Goal: Browse casually: Explore the website without a specific task or goal

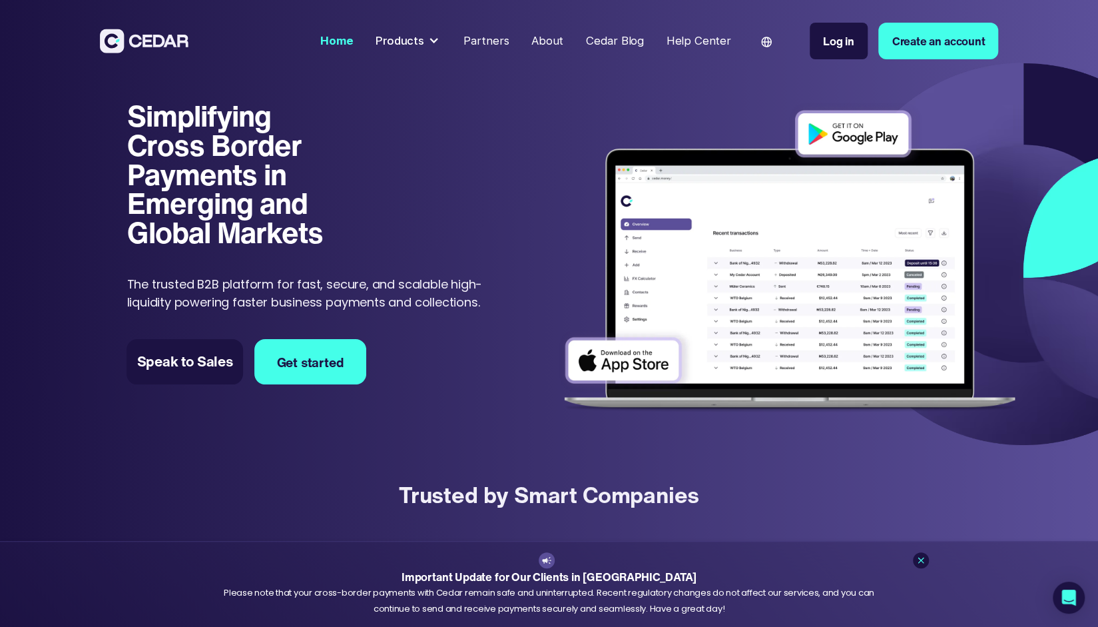
click at [205, 161] on h1 "Simplifying Cross Border Payments in Emerging and Global Markets" at bounding box center [238, 174] width 223 height 146
click at [204, 158] on h1 "Simplifying Cross Border Payments in Emerging and Global Markets" at bounding box center [238, 174] width 223 height 146
click at [201, 127] on h1 "Simplifying Cross Border Payments in Emerging and Global Markets" at bounding box center [238, 174] width 223 height 146
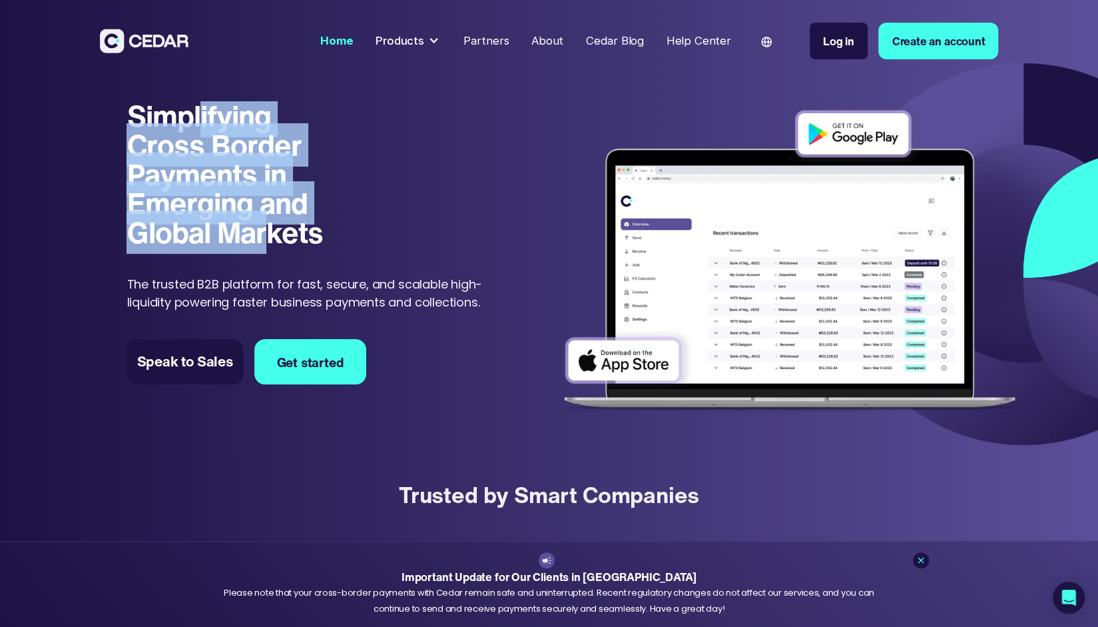
drag, startPoint x: 198, startPoint y: 121, endPoint x: 266, endPoint y: 247, distance: 143.3
click at [266, 247] on h1 "Simplifying Cross Border Payments in Emerging and Global Markets" at bounding box center [238, 174] width 223 height 146
click at [222, 162] on h1 "Simplifying Cross Border Payments in Emerging and Global Markets" at bounding box center [238, 174] width 223 height 146
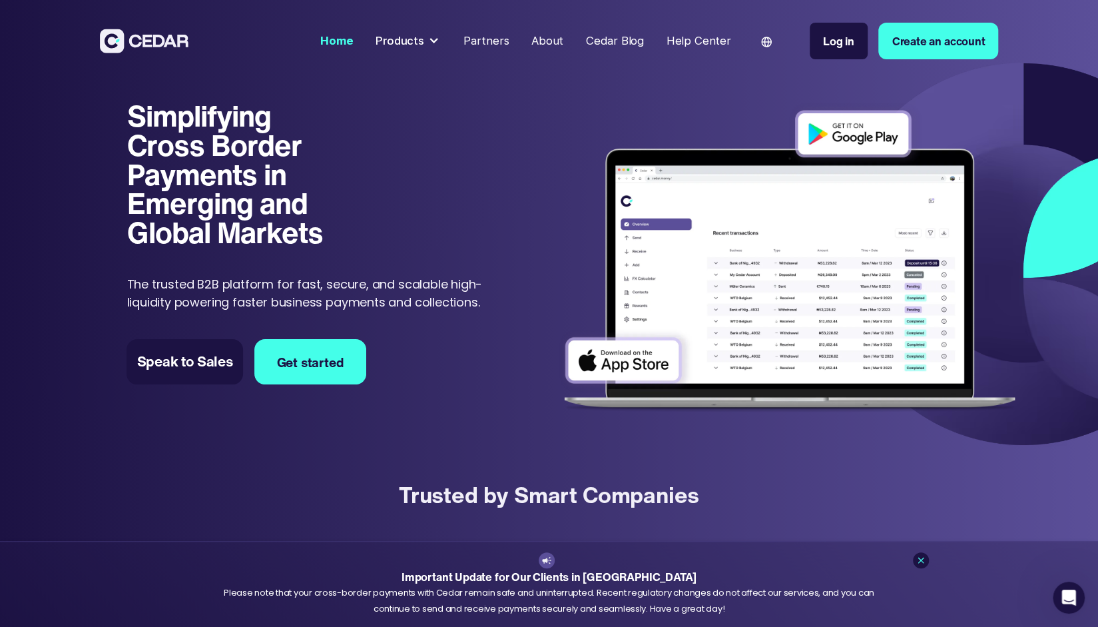
click at [222, 162] on h1 "Simplifying Cross Border Payments in Emerging and Global Markets" at bounding box center [238, 174] width 223 height 146
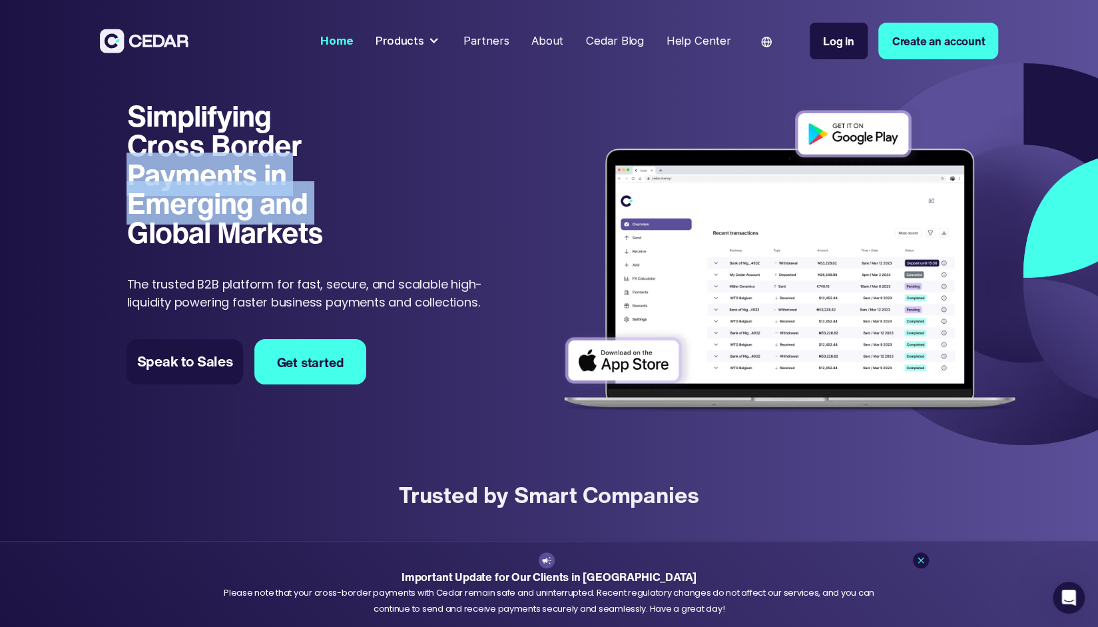
click at [222, 162] on h1 "Simplifying Cross Border Payments in Emerging and Global Markets" at bounding box center [238, 174] width 223 height 146
click at [214, 149] on h1 "Simplifying Cross Border Payments in Emerging and Global Markets" at bounding box center [238, 174] width 223 height 146
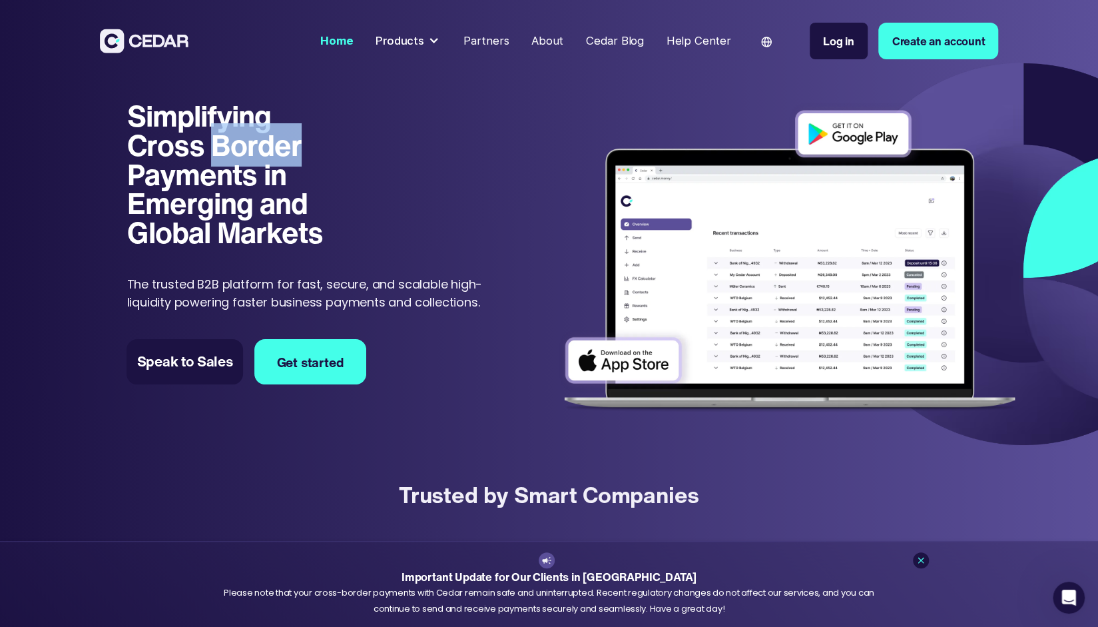
click at [215, 150] on h1 "Simplifying Cross Border Payments in Emerging and Global Markets" at bounding box center [238, 174] width 223 height 146
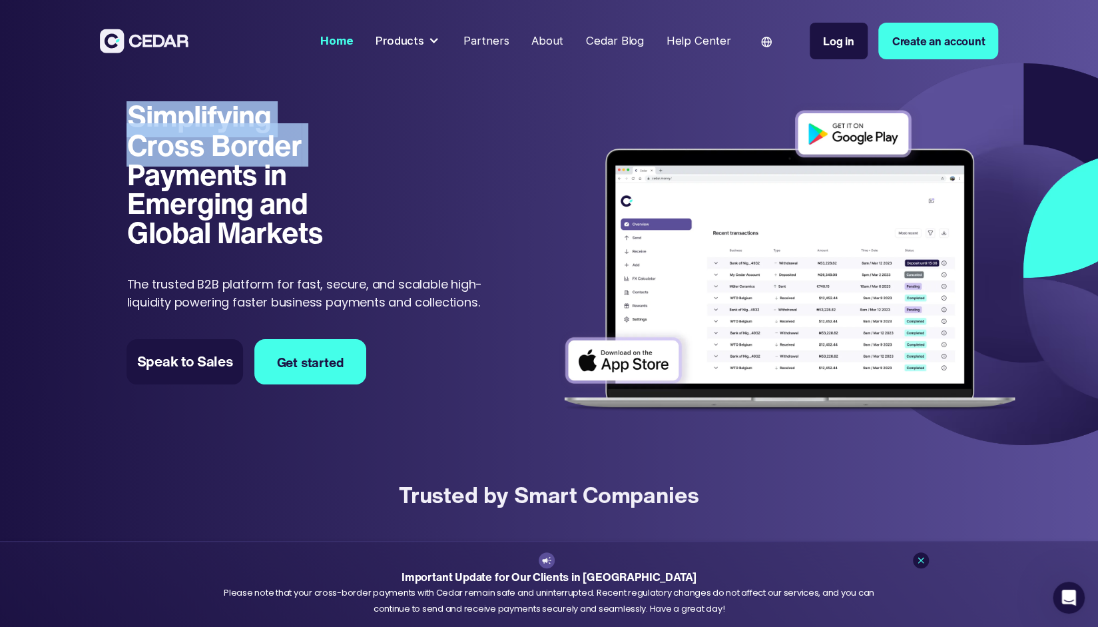
click at [215, 150] on h1 "Simplifying Cross Border Payments in Emerging and Global Markets" at bounding box center [238, 174] width 223 height 146
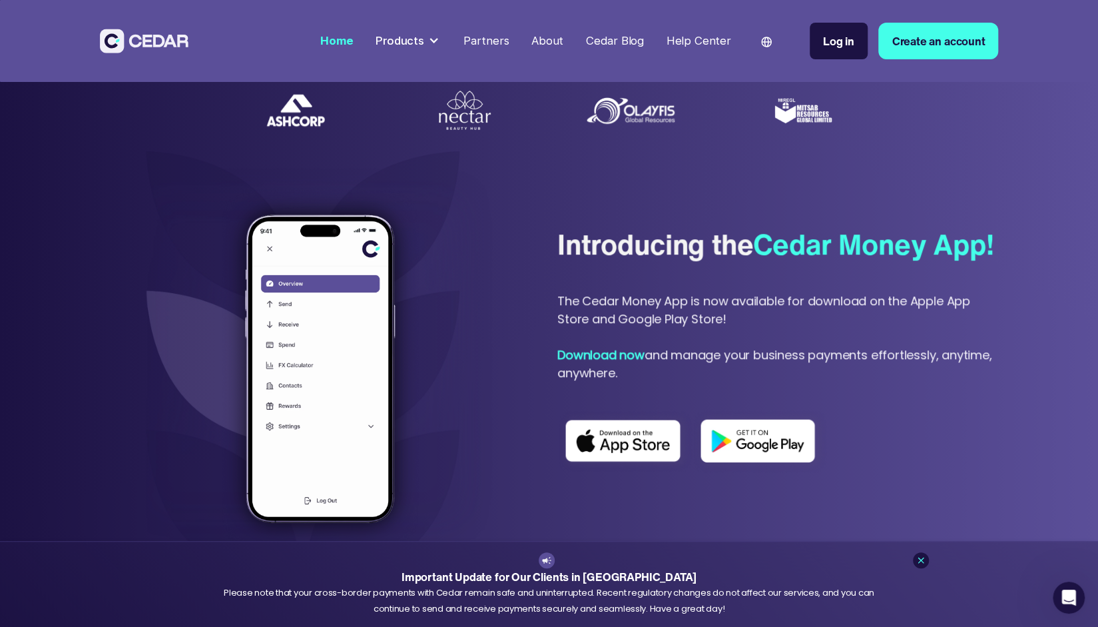
scroll to position [533, 0]
